Goal: Entertainment & Leisure: Browse casually

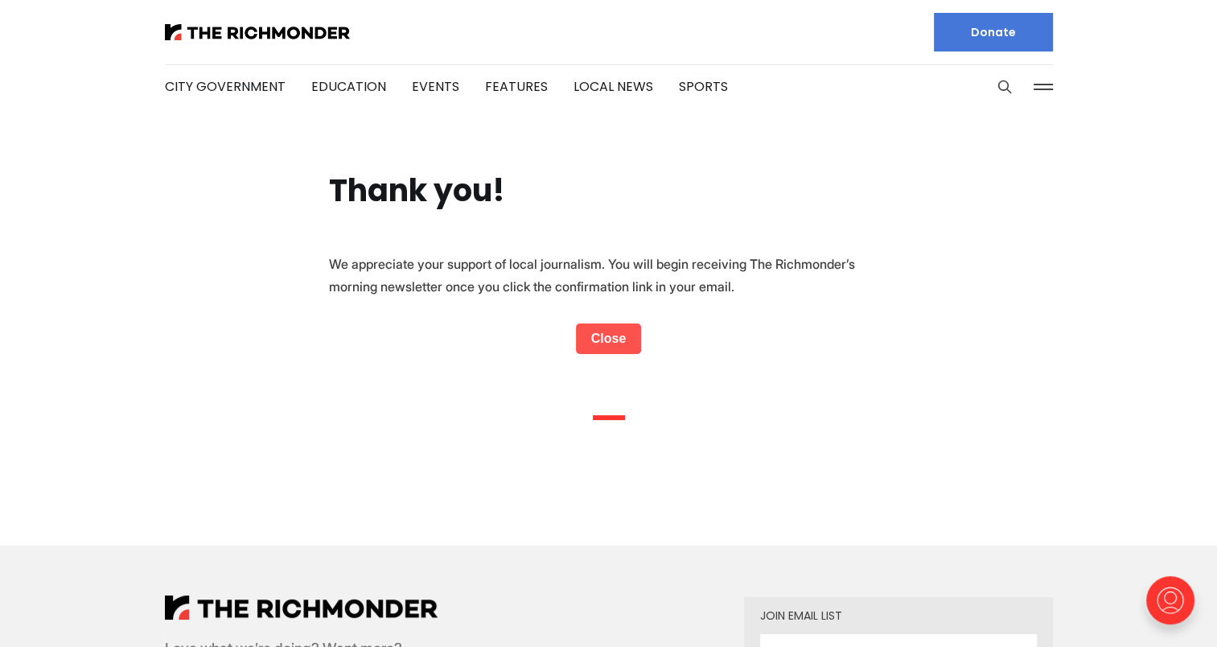
click at [617, 339] on link "Close" at bounding box center [609, 338] width 66 height 31
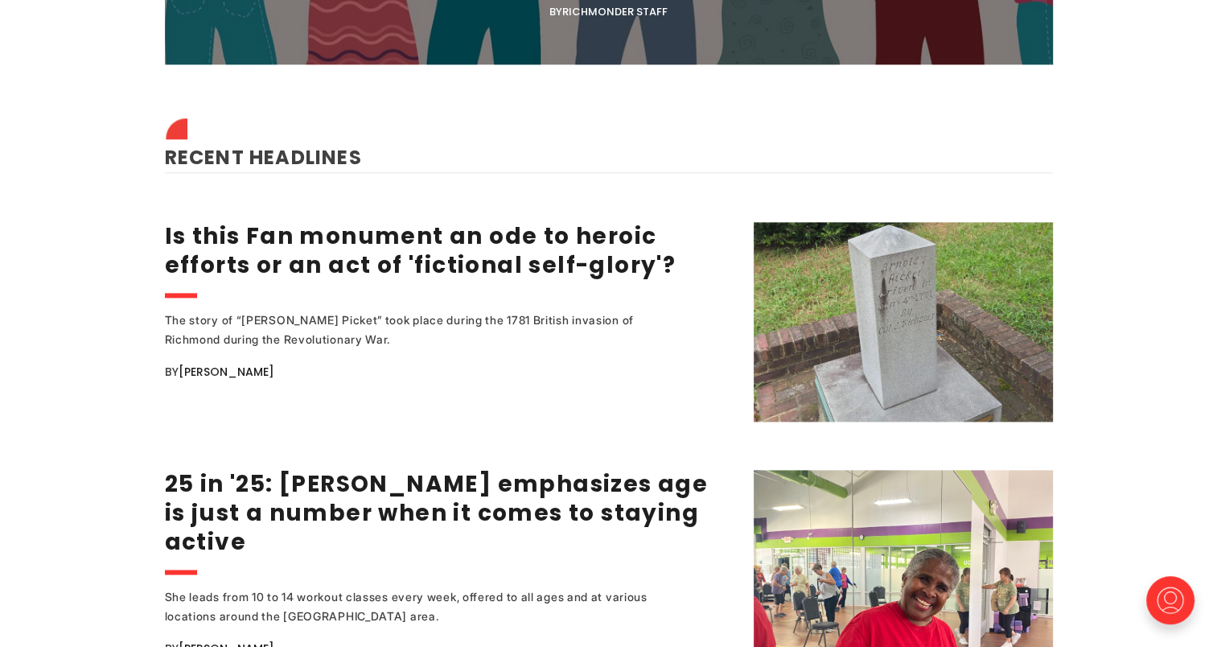
scroll to position [1975, 0]
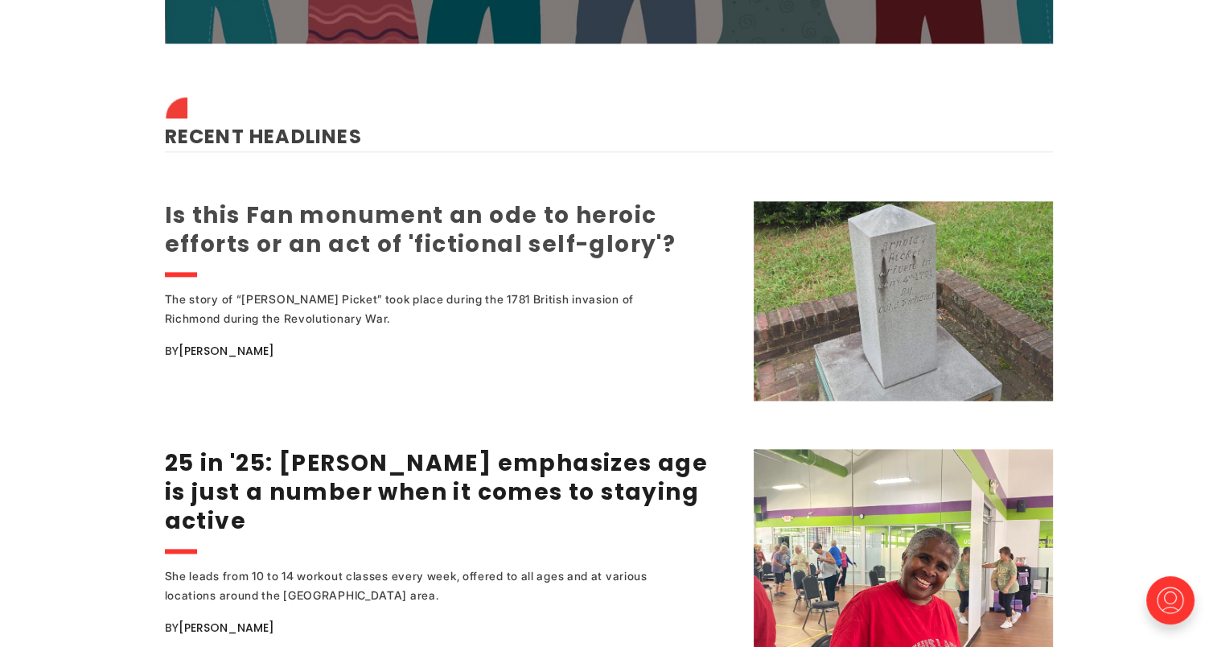
click at [541, 251] on link "Is this Fan monument an ode to heroic efforts or an act of 'fictional self-glor…" at bounding box center [420, 229] width 511 height 60
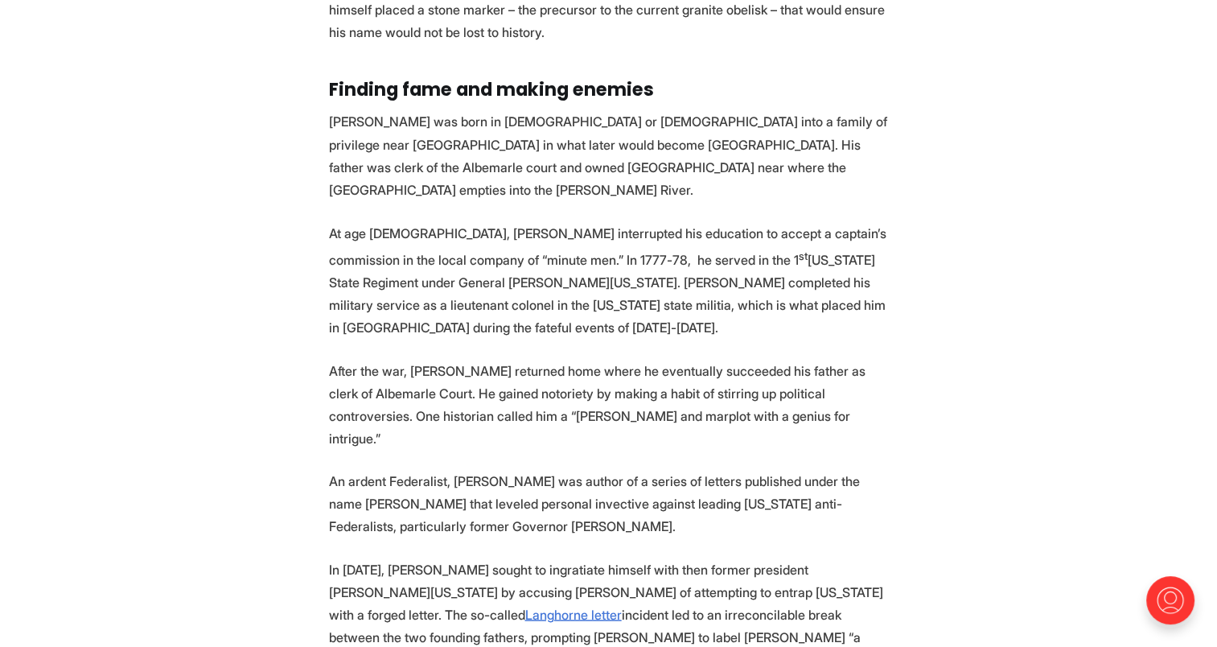
scroll to position [2913, 0]
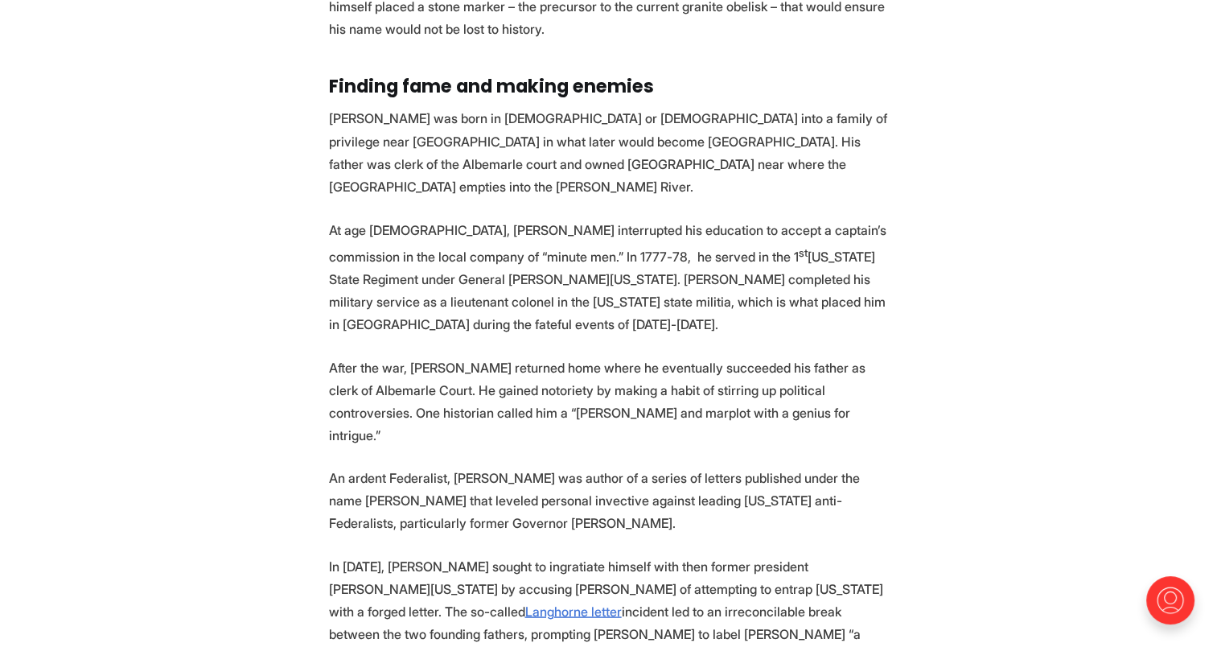
click at [1082, 570] on section "A granite obelisk located at the corner of Grove and Mulberry in the Fan Distri…" at bounding box center [608, 436] width 1217 height 5415
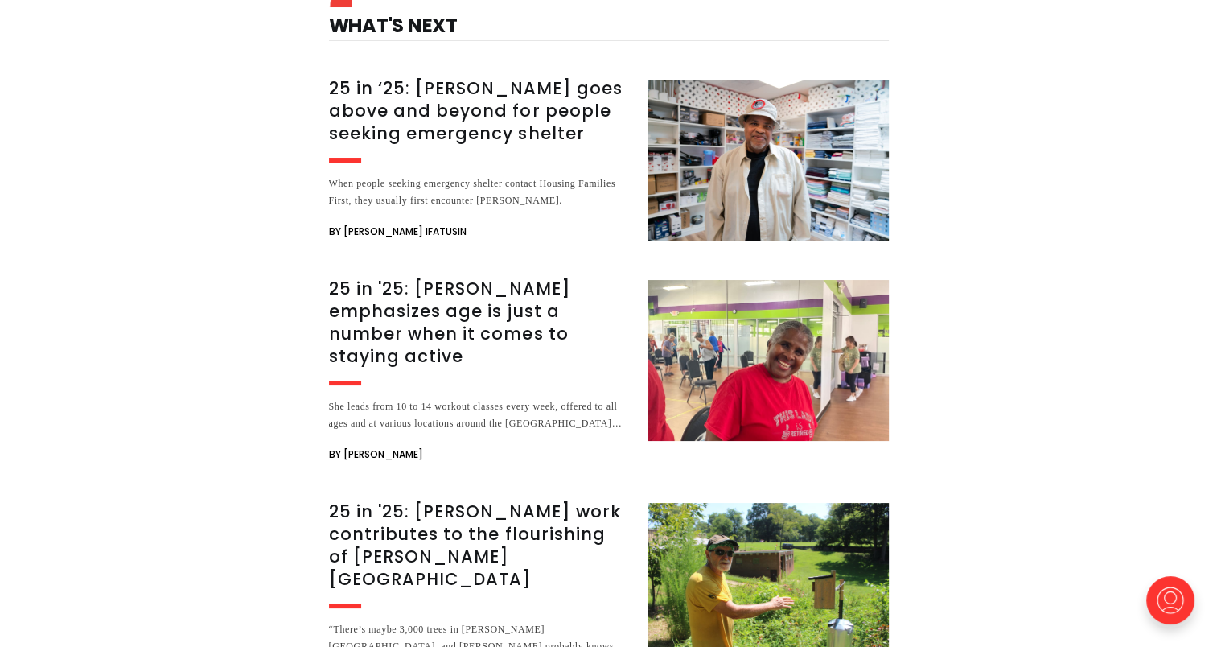
scroll to position [6130, 0]
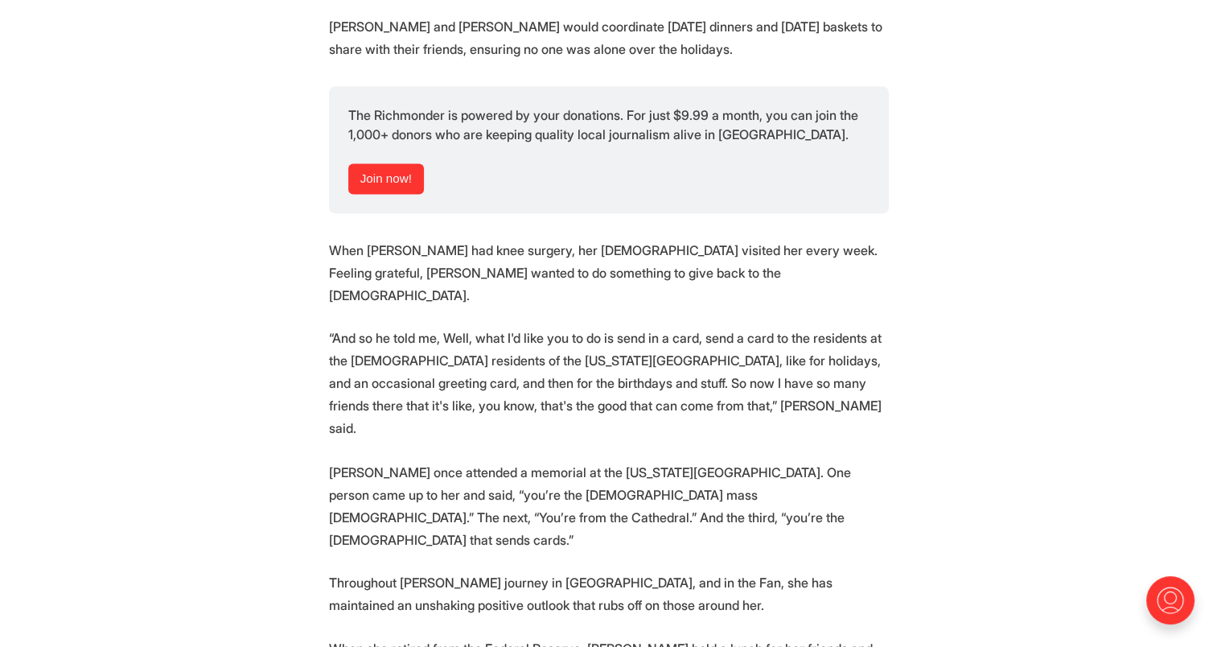
scroll to position [2593, 0]
